Goal: Task Accomplishment & Management: Use online tool/utility

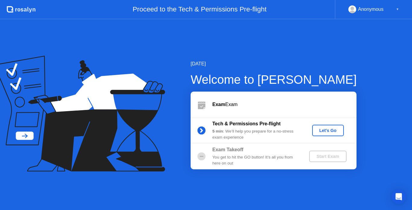
click at [326, 132] on div "Let's Go" at bounding box center [328, 130] width 27 height 5
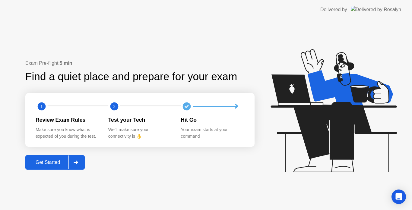
click at [52, 160] on div "Get Started" at bounding box center [47, 162] width 41 height 5
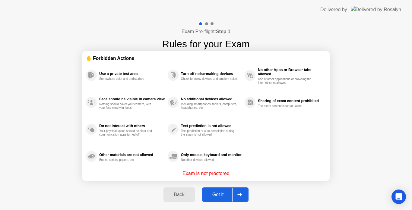
click at [228, 193] on div "Got it" at bounding box center [218, 194] width 28 height 5
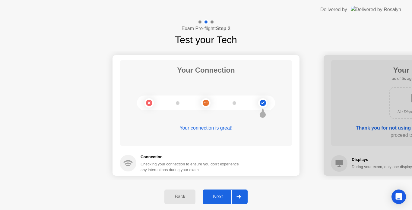
click at [213, 193] on button "Next" at bounding box center [225, 197] width 45 height 14
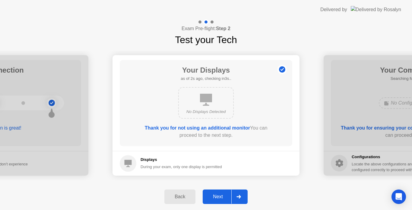
click at [213, 191] on button "Next" at bounding box center [225, 197] width 45 height 14
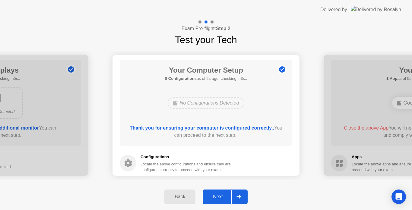
click at [240, 153] on footer "Configurations Locate the above configurations and ensure they are configured c…" at bounding box center [206, 163] width 187 height 25
click at [220, 203] on button "Next" at bounding box center [225, 197] width 45 height 14
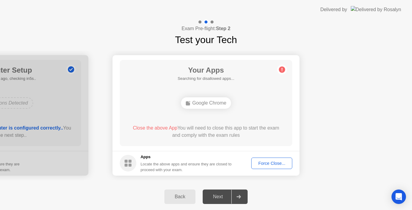
click at [284, 162] on div "Force Close..." at bounding box center [272, 163] width 37 height 5
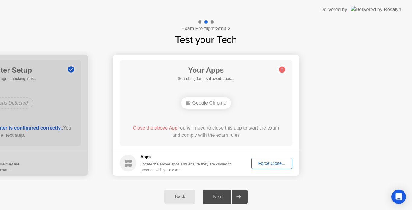
click at [272, 161] on div "Force Close..." at bounding box center [272, 163] width 37 height 5
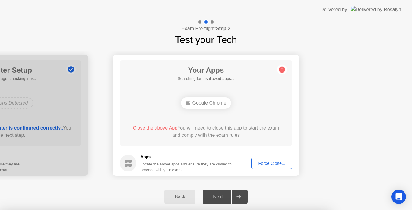
click at [233, 210] on div at bounding box center [206, 210] width 412 height 0
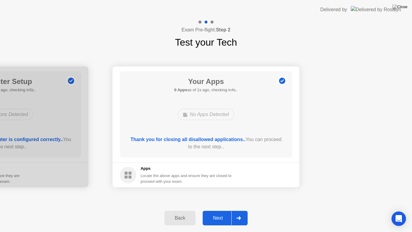
click at [223, 210] on button "Next" at bounding box center [225, 218] width 45 height 14
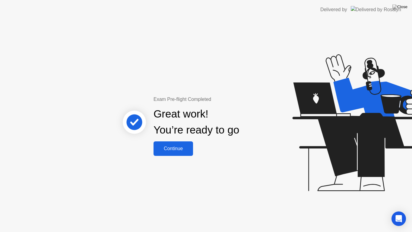
click at [171, 144] on button "Continue" at bounding box center [174, 148] width 40 height 14
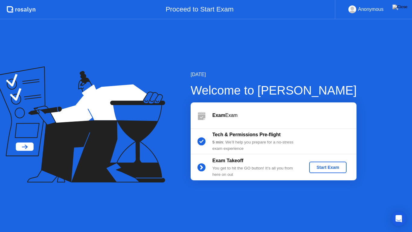
click at [329, 165] on div "Start Exam" at bounding box center [328, 167] width 32 height 5
